Goal: Task Accomplishment & Management: Use online tool/utility

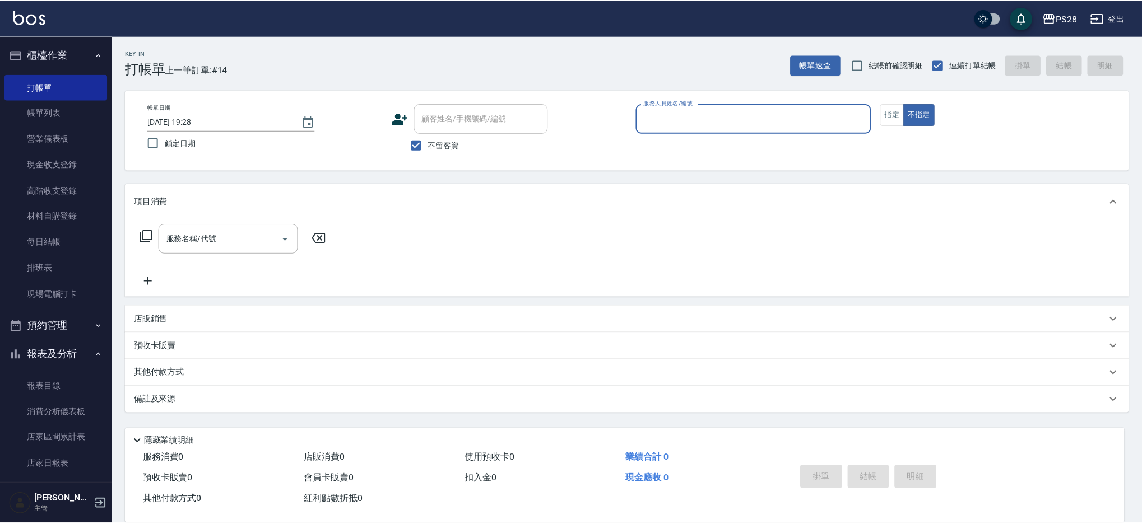
scroll to position [1, 0]
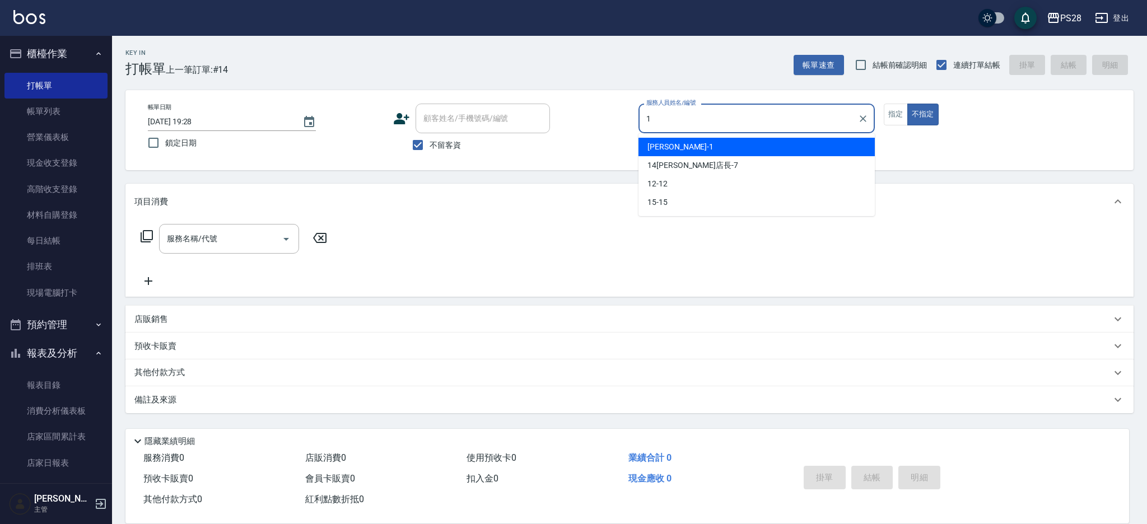
type input "[PERSON_NAME]-1"
type button "false"
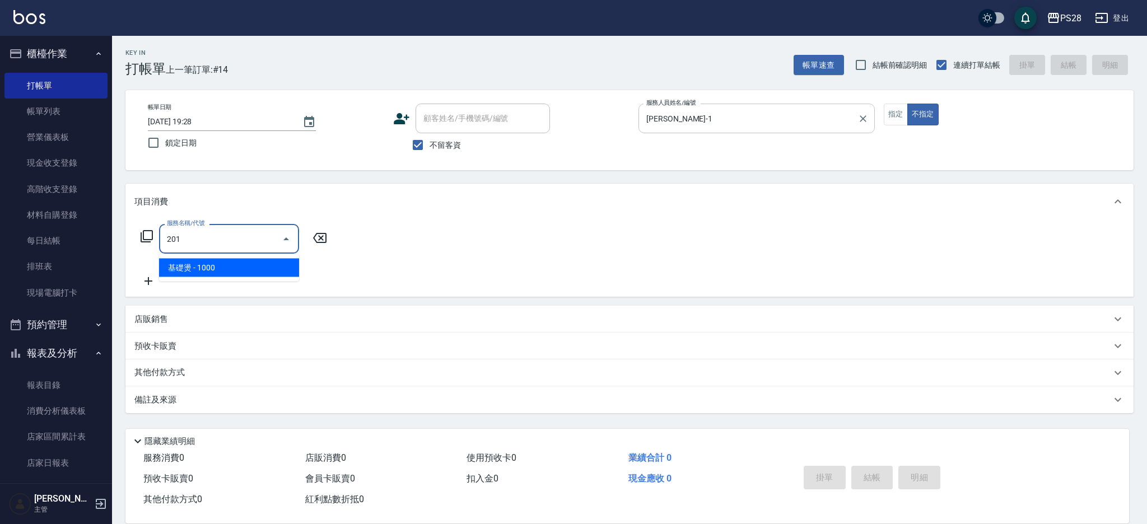
type input "基礎燙(201)"
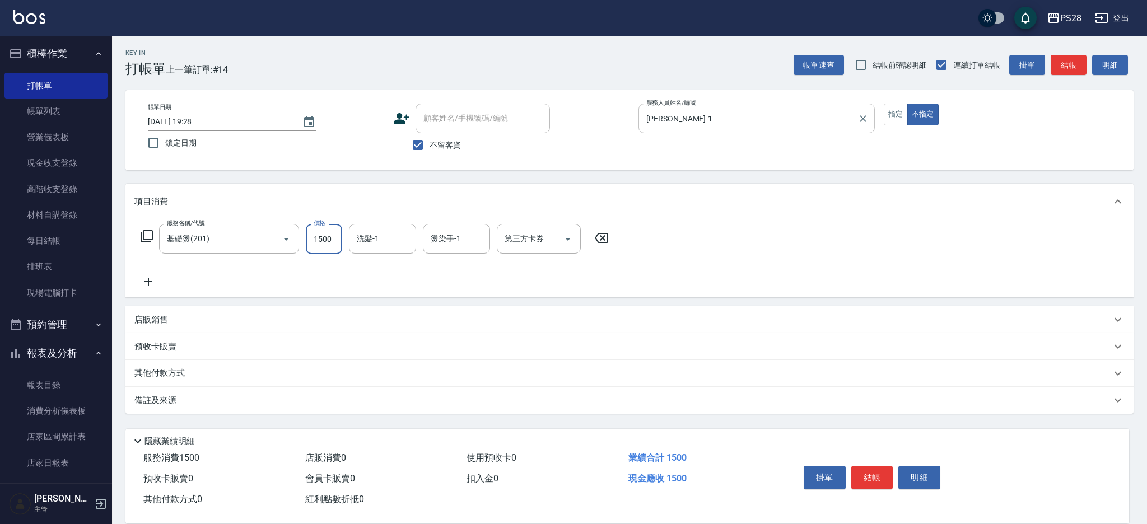
type input "1500"
type input "[PERSON_NAME]-1"
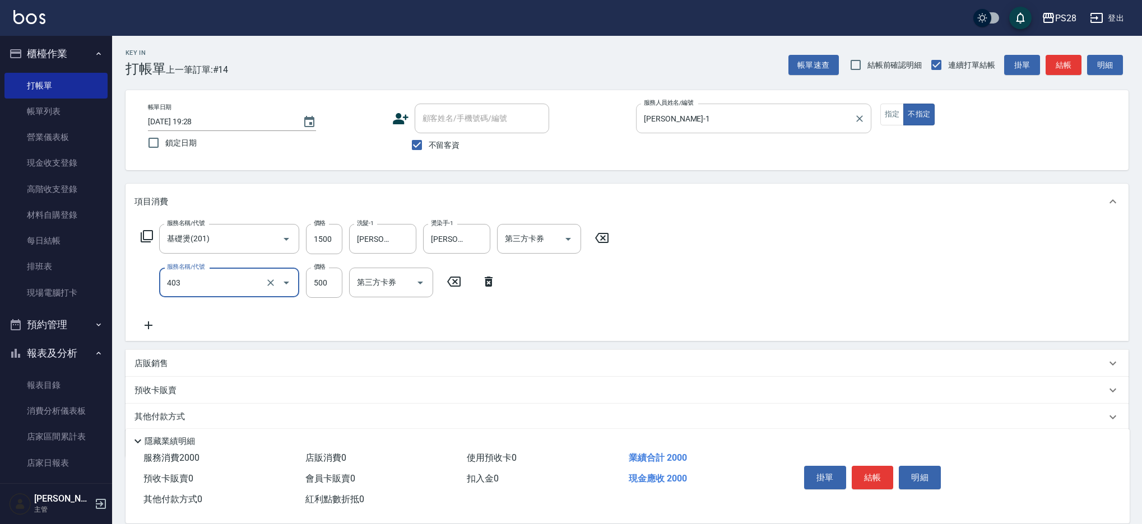
type input "500護髮(403)"
type input "[PERSON_NAME]-1"
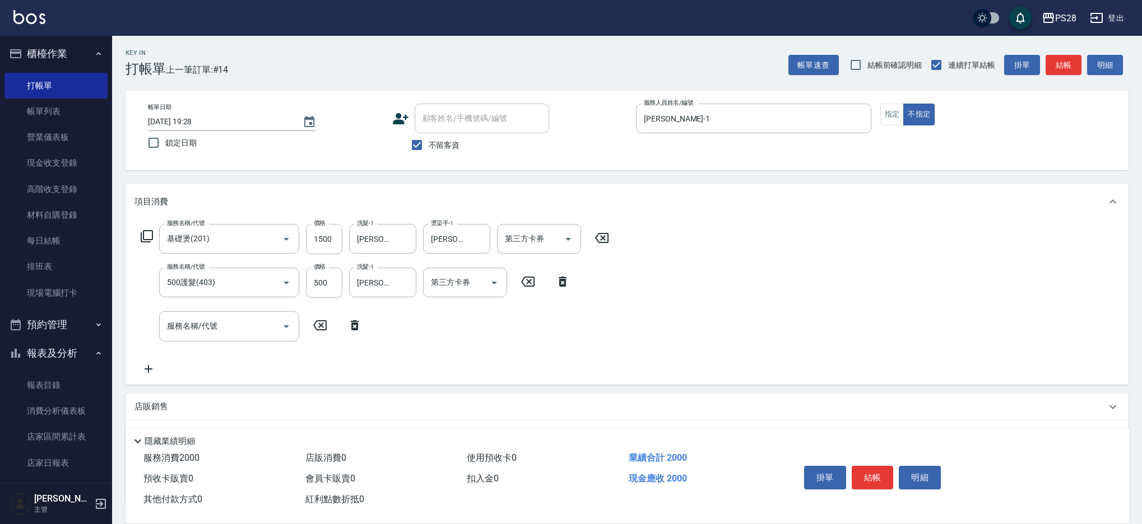
click at [886, 489] on div "掛單 結帳 明細" at bounding box center [872, 479] width 146 height 35
click at [864, 474] on button "結帳" at bounding box center [873, 478] width 42 height 24
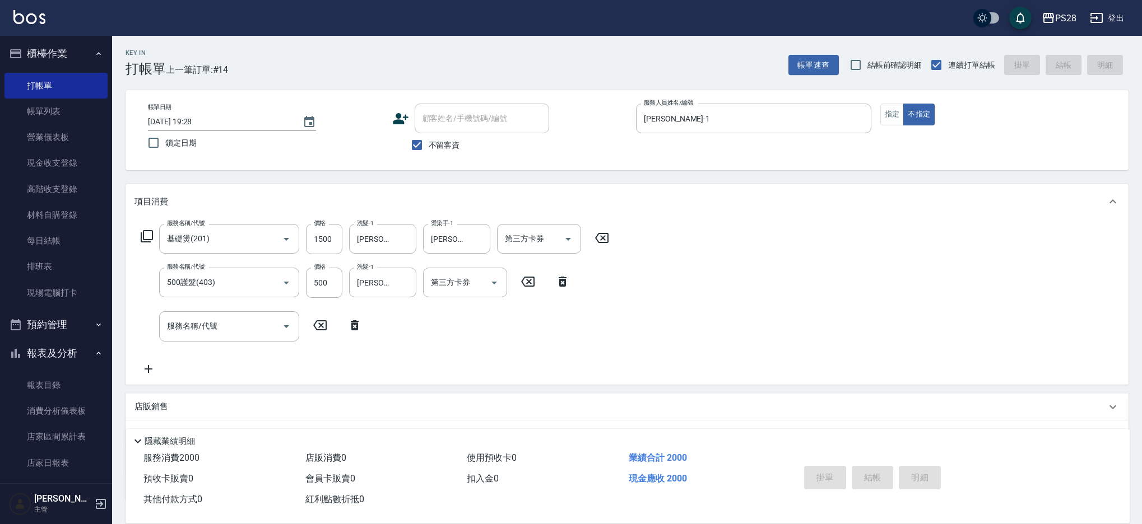
type input "[DATE] 21:12"
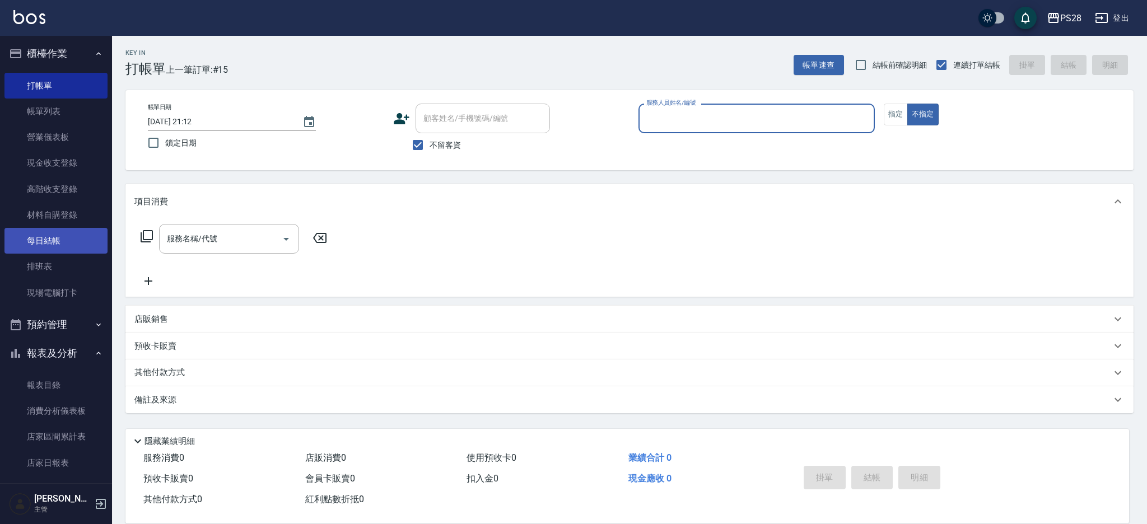
click at [99, 242] on link "每日結帳" at bounding box center [55, 241] width 103 height 26
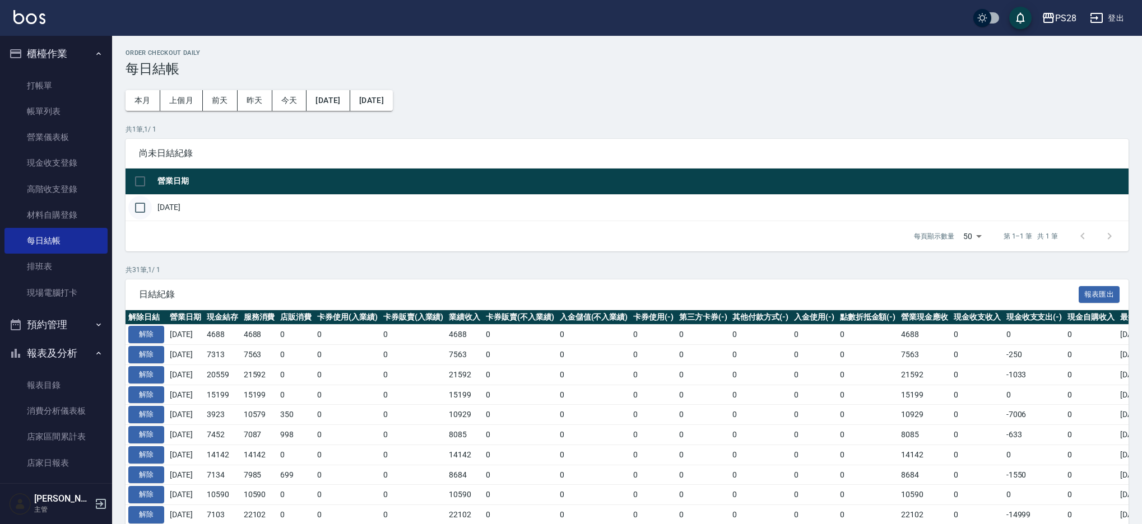
click at [145, 211] on input "checkbox" at bounding box center [140, 208] width 24 height 24
checkbox input "true"
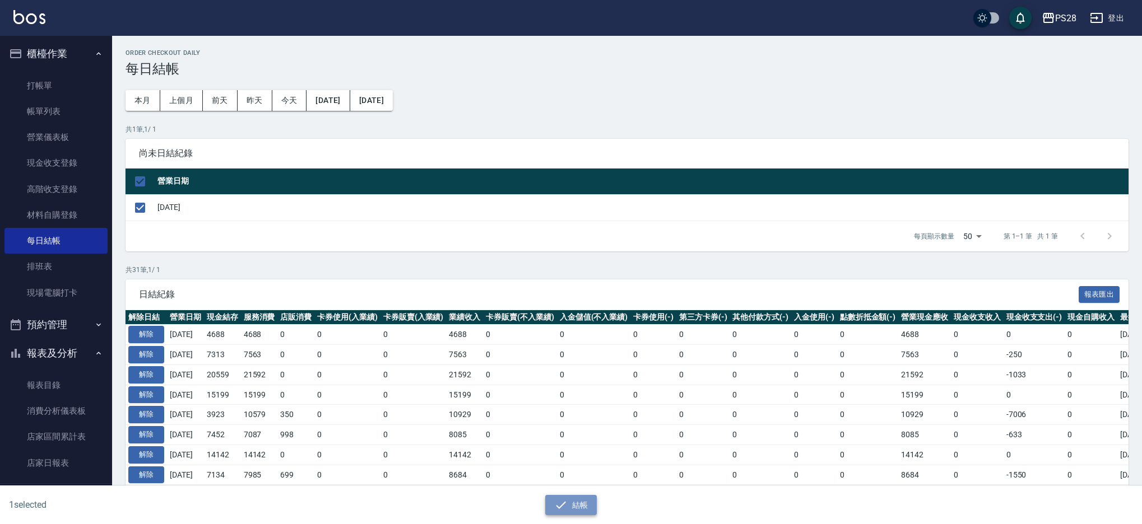
click at [579, 507] on button "結帳" at bounding box center [571, 505] width 52 height 21
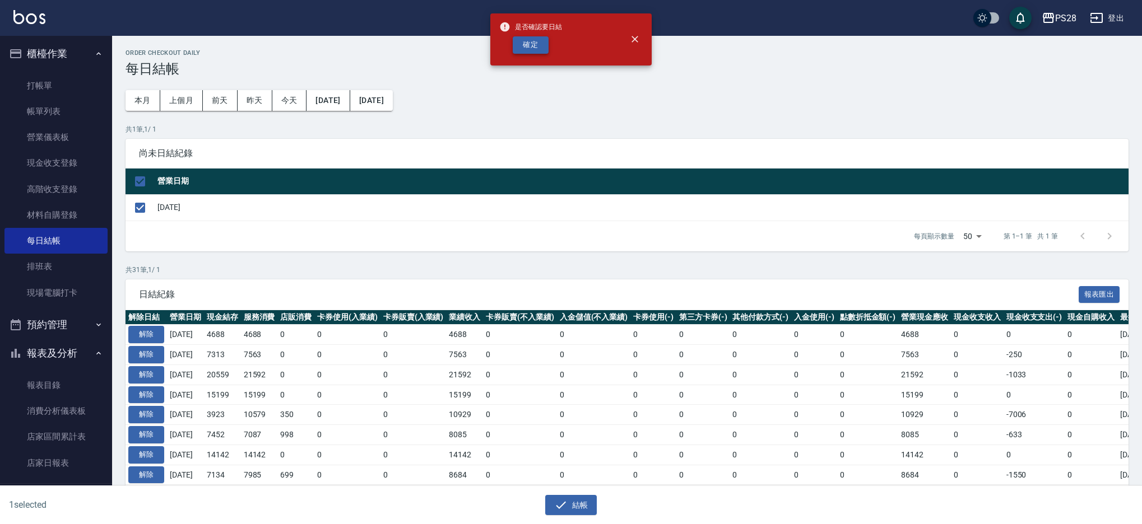
click at [535, 47] on button "確定" at bounding box center [531, 44] width 36 height 17
checkbox input "false"
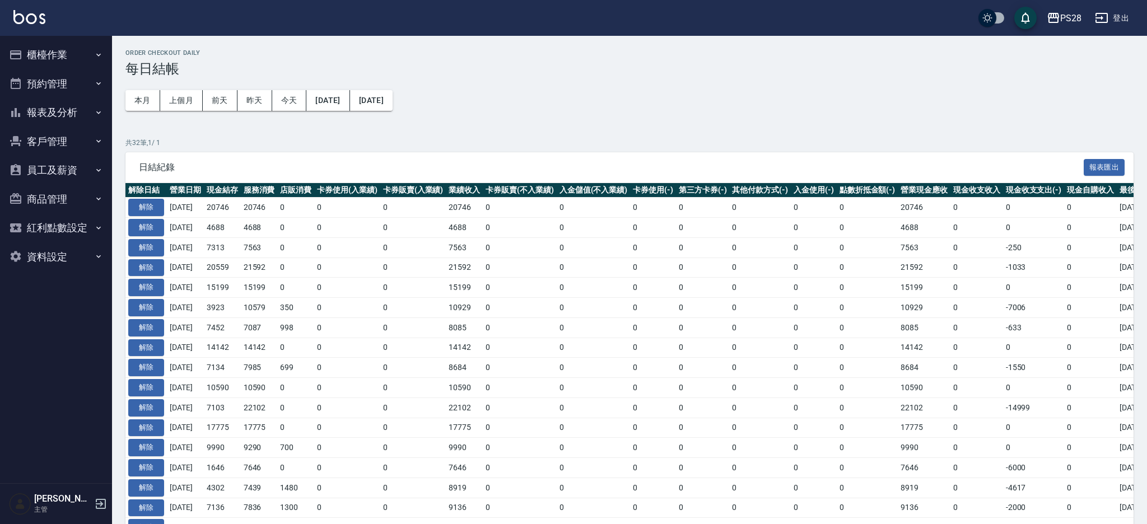
click at [73, 110] on button "報表及分析" at bounding box center [55, 112] width 103 height 29
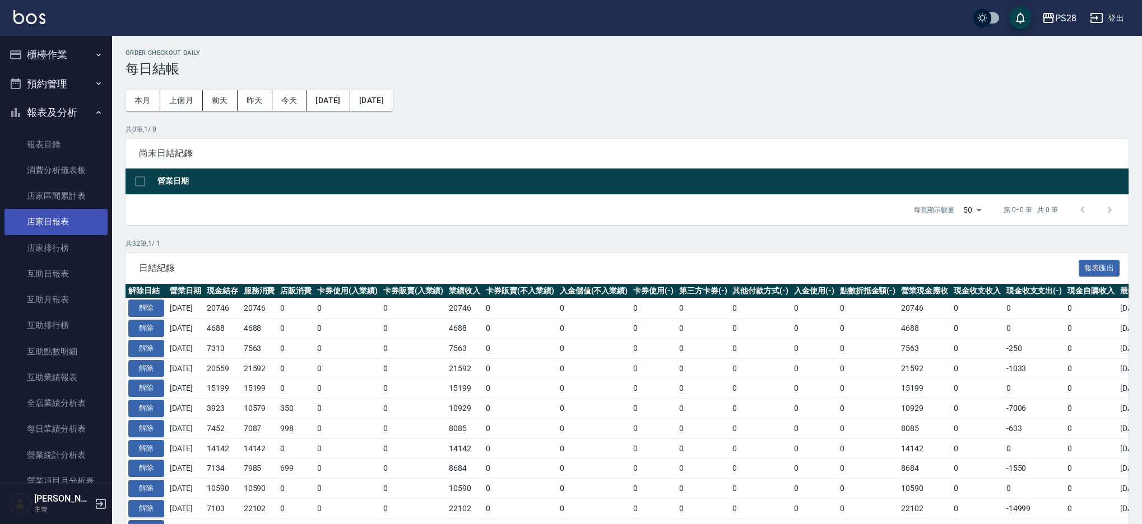
click at [66, 218] on link "店家日報表" at bounding box center [55, 222] width 103 height 26
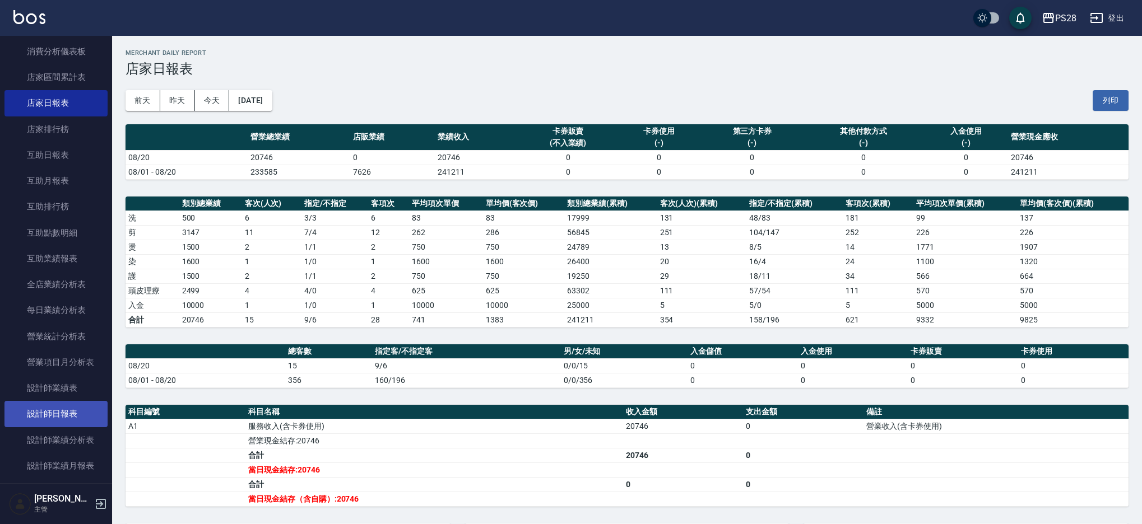
scroll to position [120, 0]
click at [58, 413] on link "設計師日報表" at bounding box center [55, 412] width 103 height 26
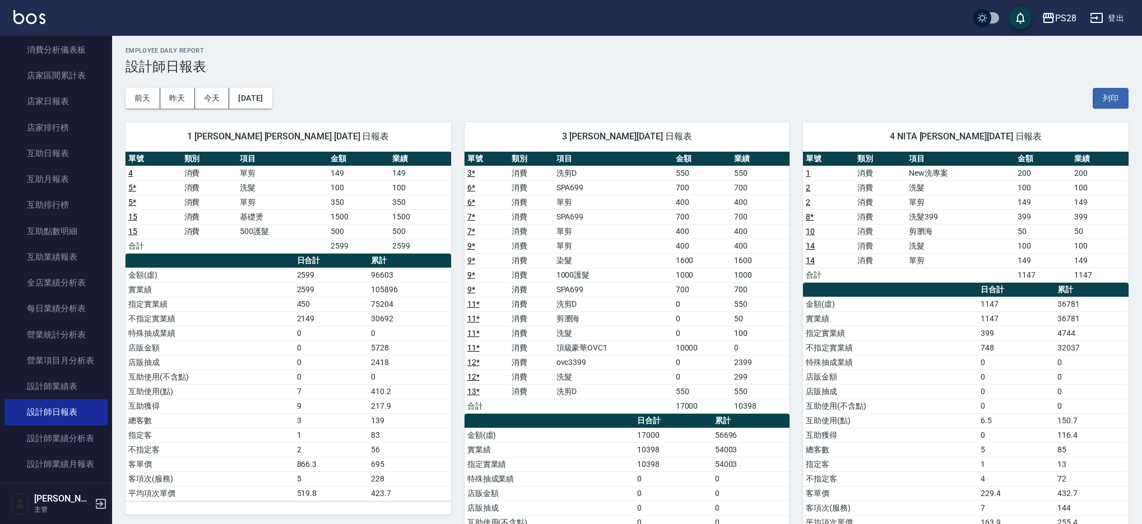
scroll to position [3, 0]
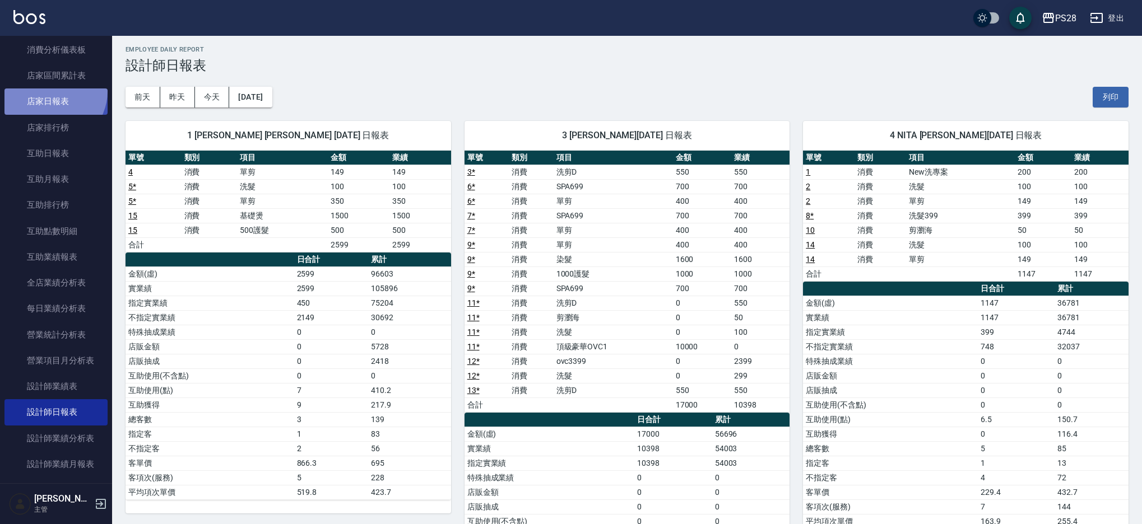
click at [50, 91] on link "店家日報表" at bounding box center [55, 102] width 103 height 26
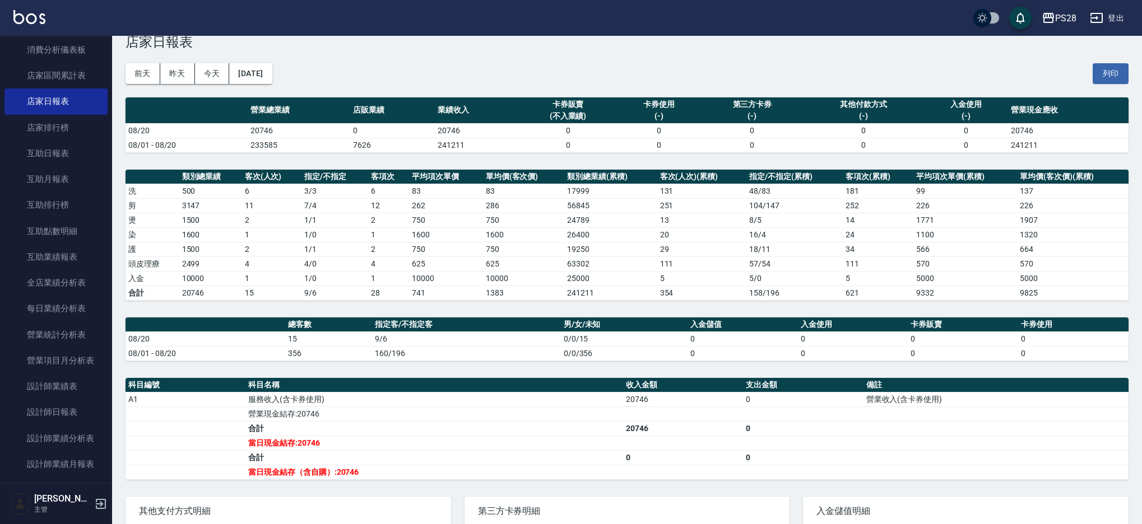
scroll to position [32, 0]
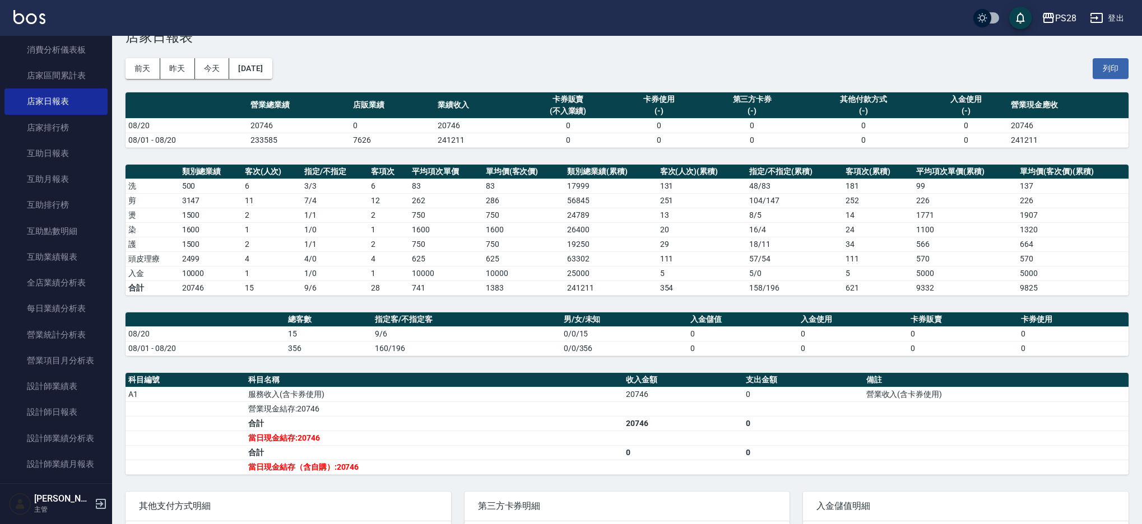
drag, startPoint x: 1110, startPoint y: 16, endPoint x: 1016, endPoint y: 87, distance: 117.9
click at [1030, 85] on div "PS28 登出 櫃檯作業 打帳單 帳單列表 營業儀表板 現金收支登錄 高階收支登錄 材料自購登錄 每日結帳 排班表 現場電腦打卡 預約管理 預約管理 單日預約…" at bounding box center [571, 294] width 1142 height 653
click at [1014, 87] on div "前天 昨天 今天 2025/08/20 列印" at bounding box center [626, 69] width 1003 height 48
click at [1118, 15] on button "登出" at bounding box center [1106, 18] width 43 height 21
